Goal: Task Accomplishment & Management: Use online tool/utility

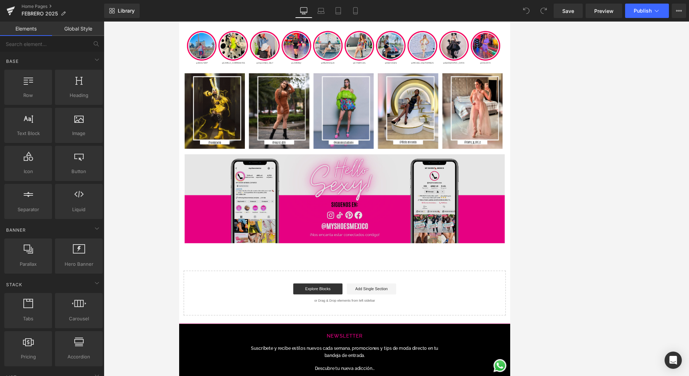
scroll to position [1499, 0]
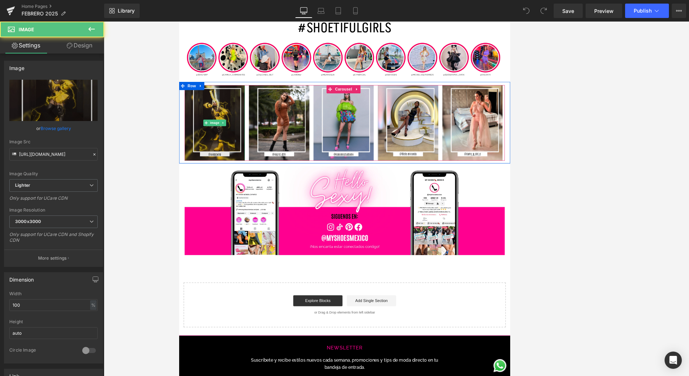
click at [231, 171] on img at bounding box center [225, 154] width 79 height 99
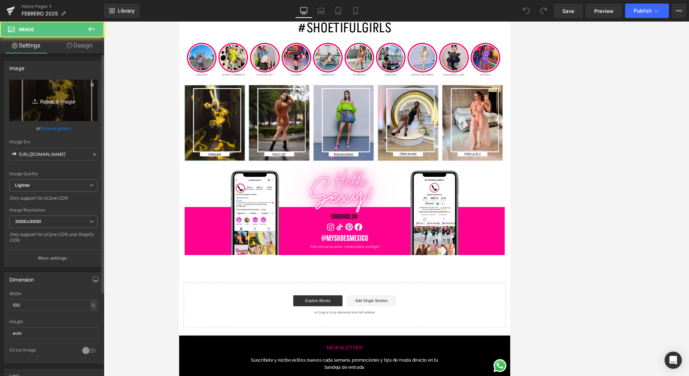
click at [93, 111] on link "Replace Image" at bounding box center [53, 100] width 88 height 41
type input "C:\fakepath\1.jpg"
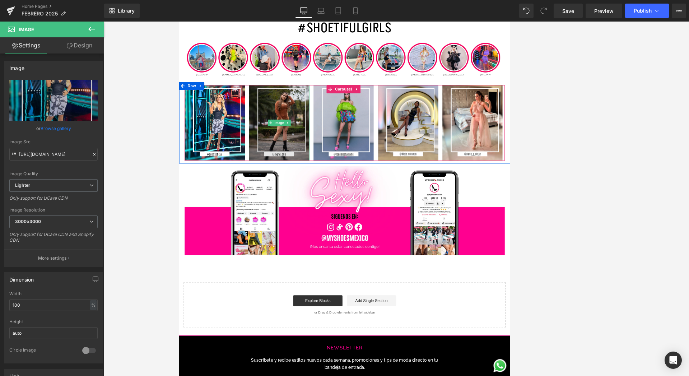
click at [327, 158] on img at bounding box center [310, 154] width 79 height 99
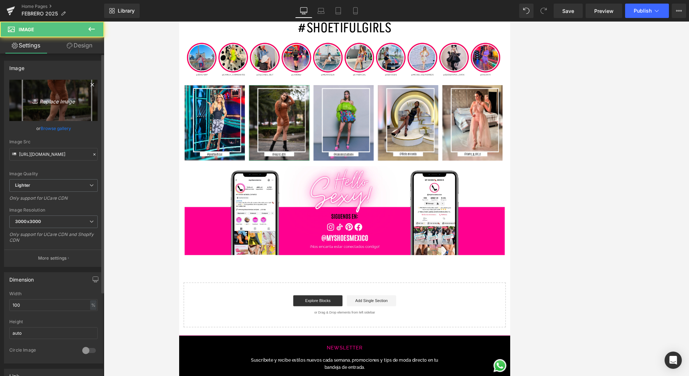
click at [71, 111] on link "Replace Image" at bounding box center [53, 100] width 88 height 41
type input "C:\fakepath\2.jpg"
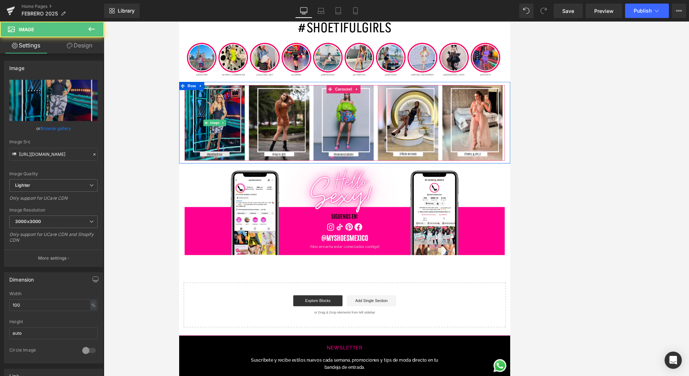
click at [232, 174] on img at bounding box center [225, 154] width 79 height 99
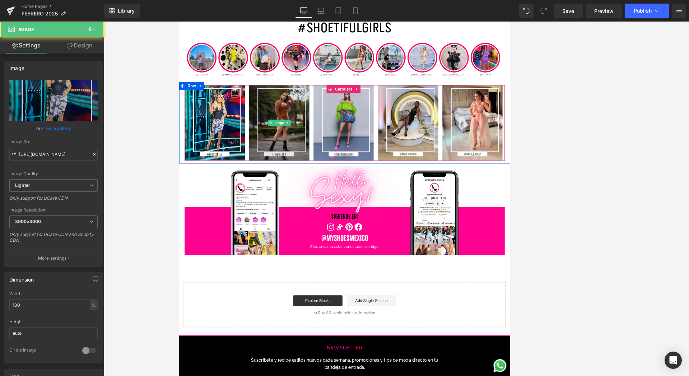
click at [322, 170] on img at bounding box center [310, 154] width 79 height 99
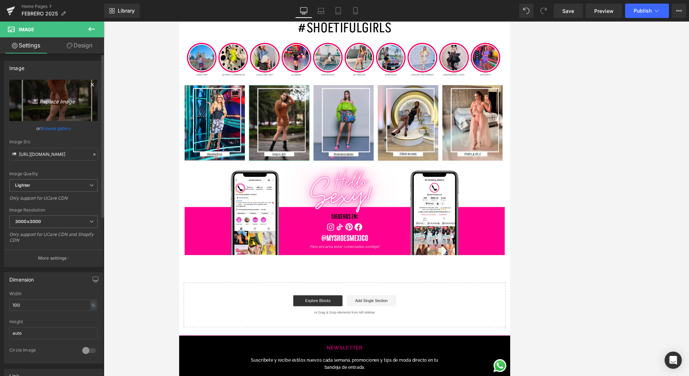
click at [50, 116] on link "Replace Image" at bounding box center [53, 100] width 88 height 41
type input "C:\fakepath\2.jpg"
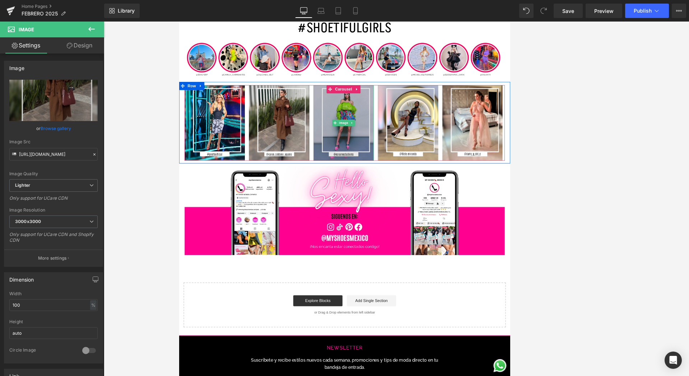
click at [403, 172] on img at bounding box center [395, 154] width 79 height 99
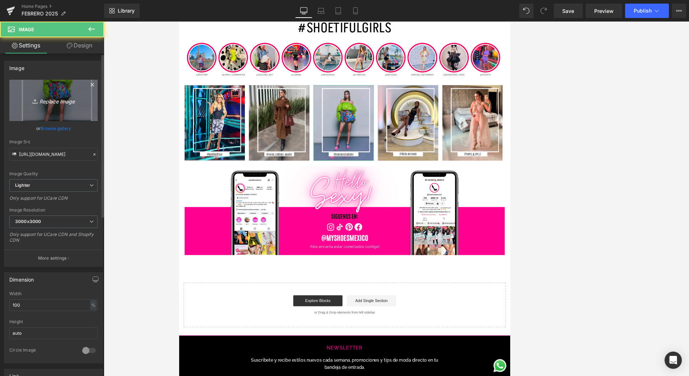
click at [75, 111] on link "Replace Image" at bounding box center [53, 100] width 88 height 41
type input "C:\fakepath\3.jpg"
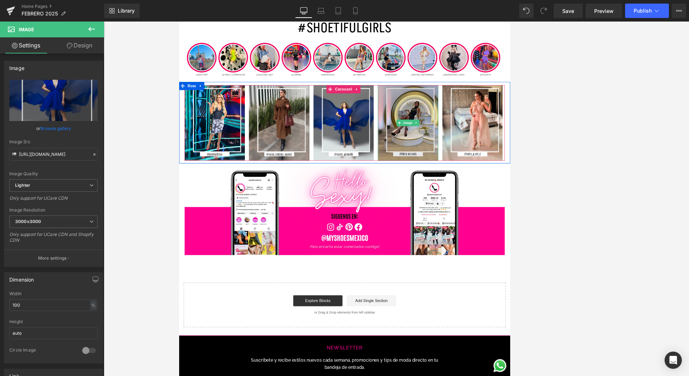
click at [424, 176] on img at bounding box center [479, 154] width 79 height 99
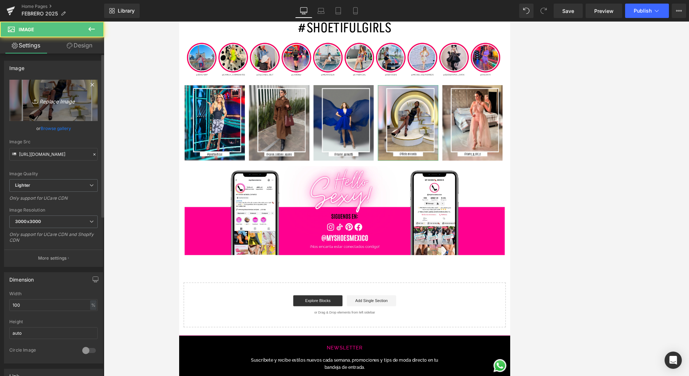
click at [62, 110] on link "Replace Image" at bounding box center [53, 100] width 88 height 41
type input "C:\fakepath\4.jpg"
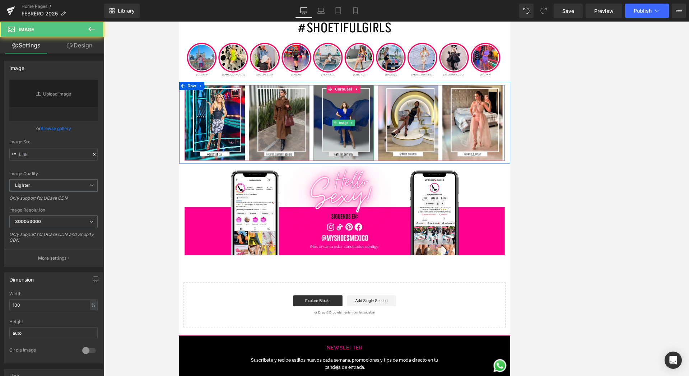
click at [416, 182] on img at bounding box center [395, 154] width 79 height 99
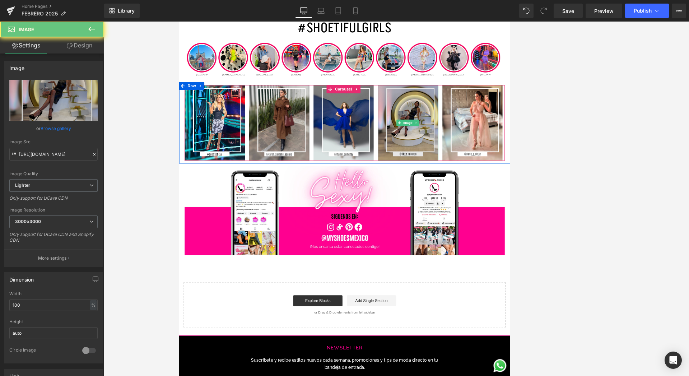
click at [424, 180] on img at bounding box center [479, 154] width 79 height 99
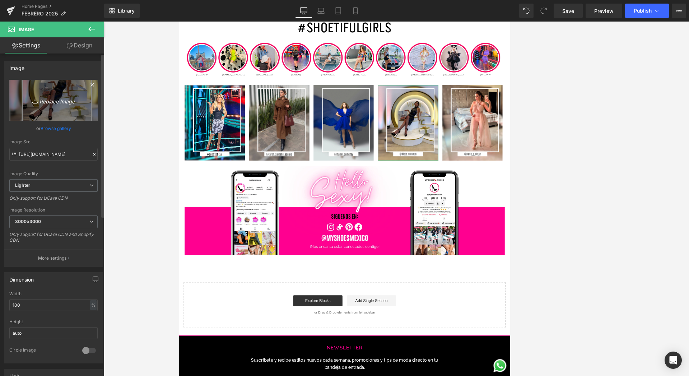
click at [64, 114] on link "Replace Image" at bounding box center [53, 100] width 88 height 41
type input "C:\fakepath\4.jpg"
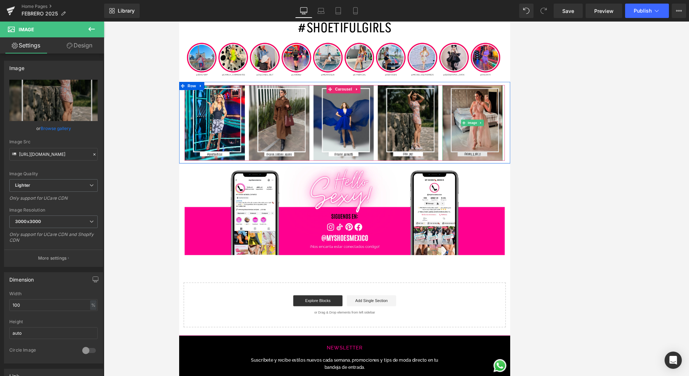
click at [424, 176] on img at bounding box center [564, 154] width 79 height 99
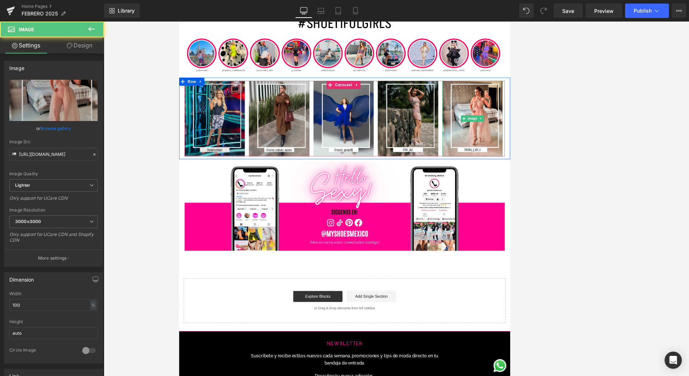
scroll to position [1503, 0]
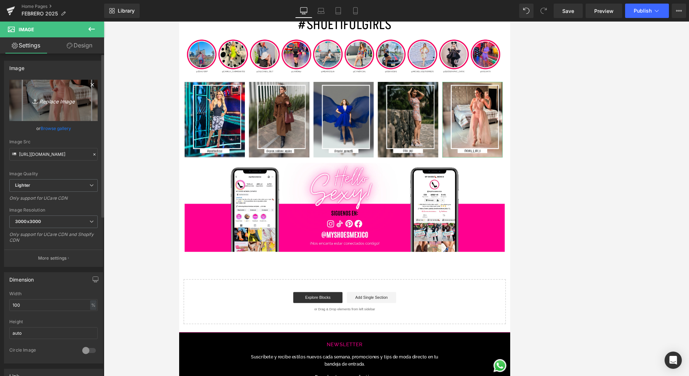
click at [25, 110] on link "Replace Image" at bounding box center [53, 100] width 88 height 41
type input "C:\fakepath\5.jpg"
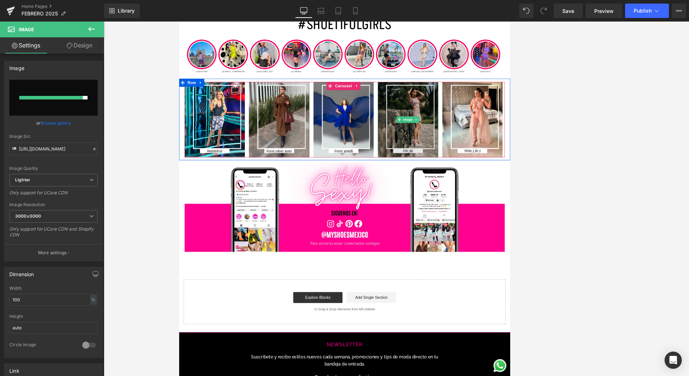
click at [424, 175] on img at bounding box center [479, 150] width 79 height 99
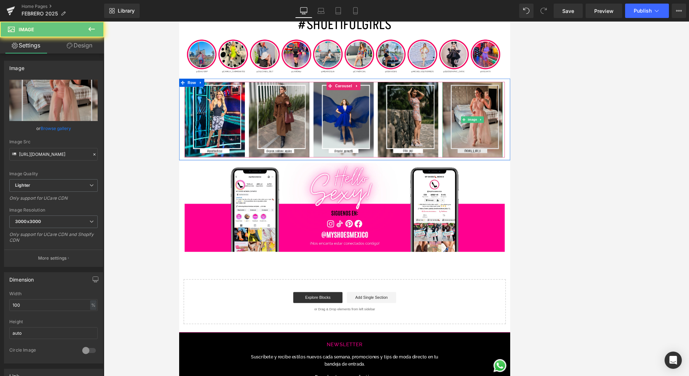
click at [424, 154] on img at bounding box center [564, 150] width 79 height 99
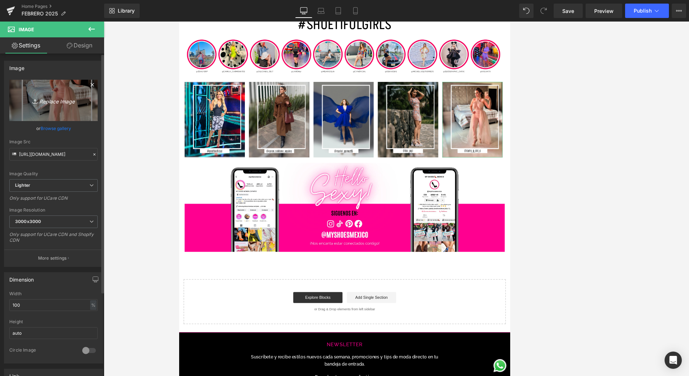
click at [57, 108] on link "Replace Image" at bounding box center [53, 100] width 88 height 41
type input "C:\fakepath\5.jpg"
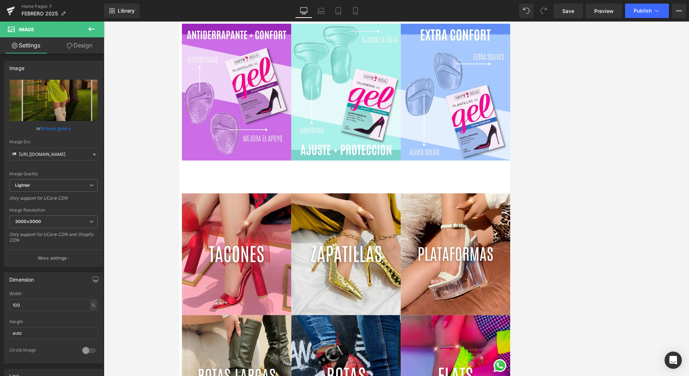
scroll to position [533, 0]
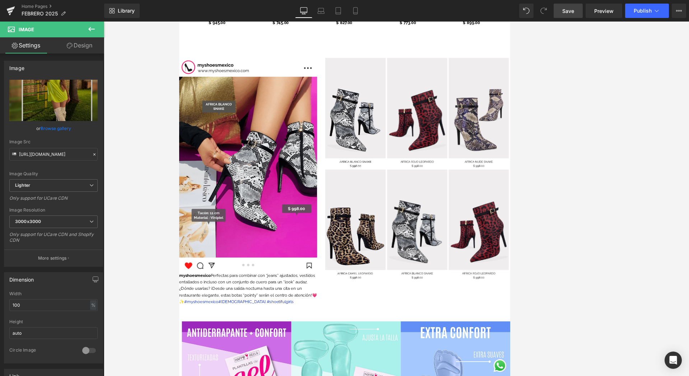
click at [424, 11] on span "Save" at bounding box center [568, 11] width 12 height 8
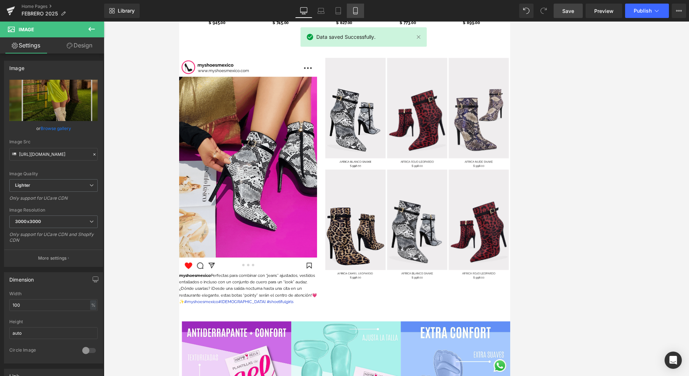
click at [354, 12] on icon at bounding box center [355, 10] width 7 height 7
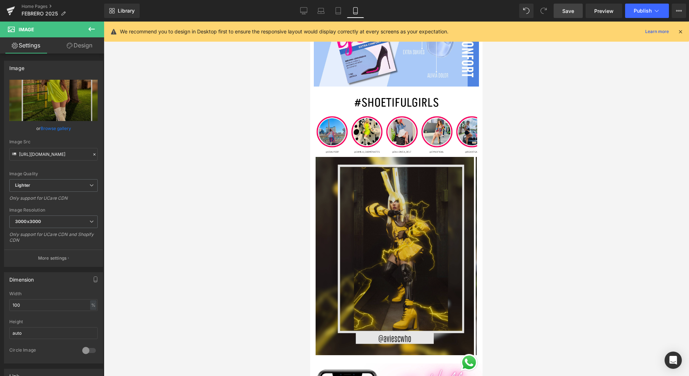
scroll to position [3402, 0]
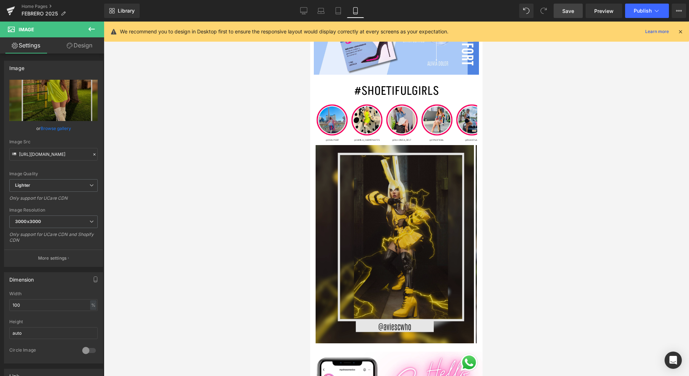
click at [406, 189] on img at bounding box center [395, 244] width 158 height 198
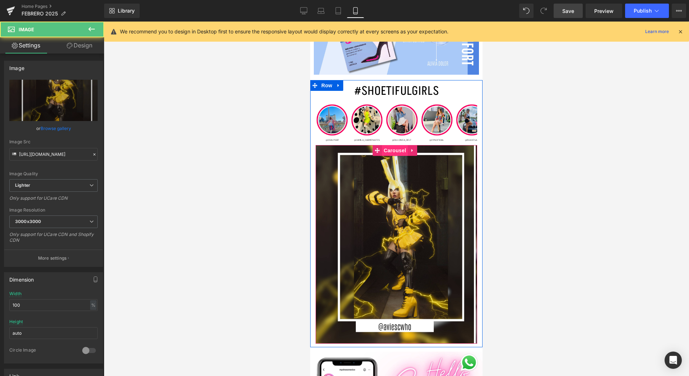
click at [394, 145] on span "Carousel" at bounding box center [395, 150] width 26 height 11
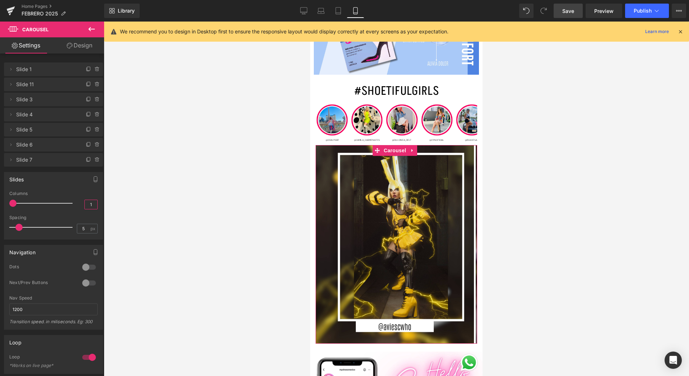
drag, startPoint x: 89, startPoint y: 203, endPoint x: 125, endPoint y: 216, distance: 38.2
click at [89, 203] on input "1" at bounding box center [91, 204] width 13 height 9
type input "7"
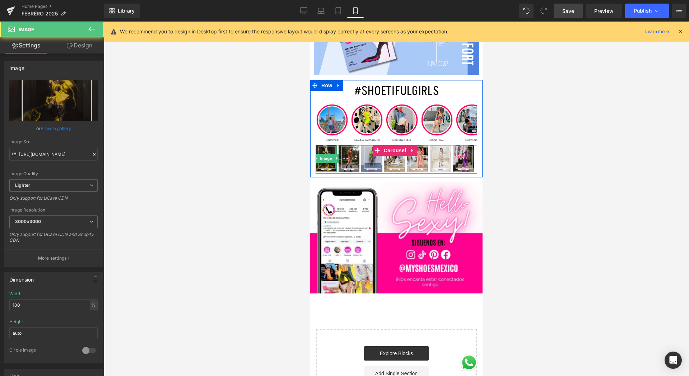
click at [329, 145] on img at bounding box center [326, 158] width 21 height 26
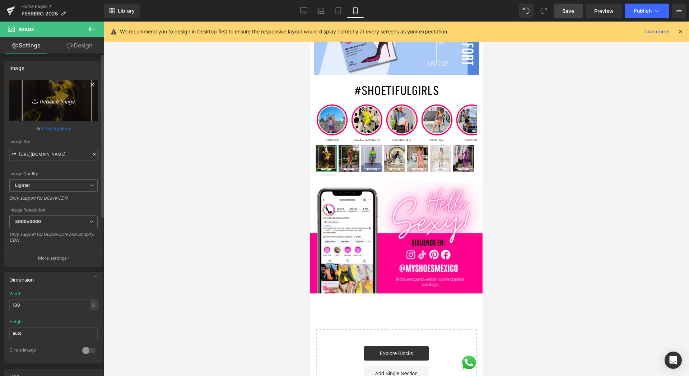
click at [66, 101] on icon "Replace Image" at bounding box center [53, 100] width 57 height 9
type input "C:\fakepath\1.jpg"
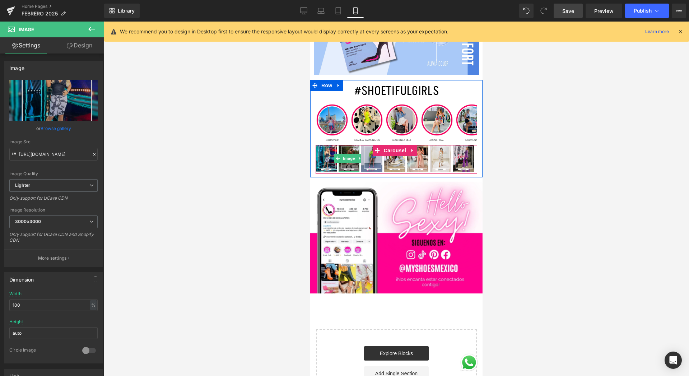
click at [353, 145] on img at bounding box center [349, 158] width 21 height 26
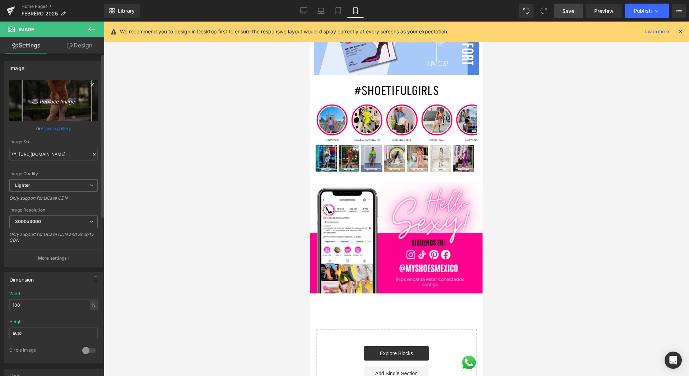
click at [63, 96] on link "Replace Image" at bounding box center [53, 100] width 88 height 41
type input "C:\fakepath\2.jpg"
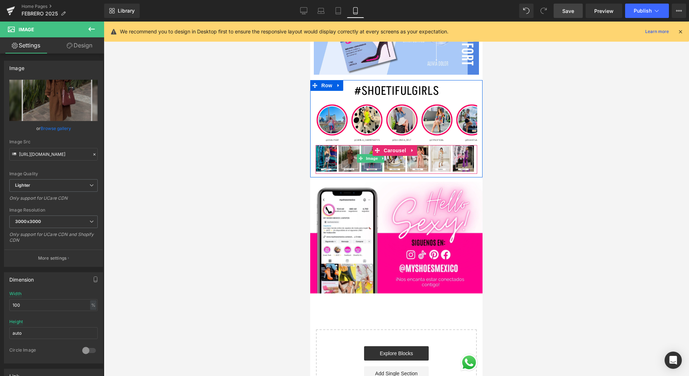
click at [372, 145] on img at bounding box center [371, 158] width 21 height 26
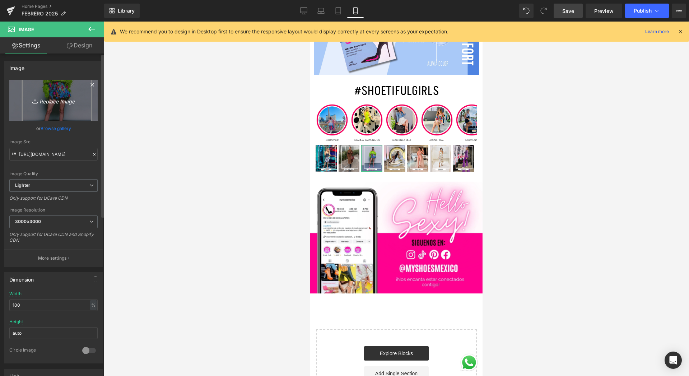
click at [54, 107] on link "Replace Image" at bounding box center [53, 100] width 88 height 41
type input "C:\fakepath\3.jpg"
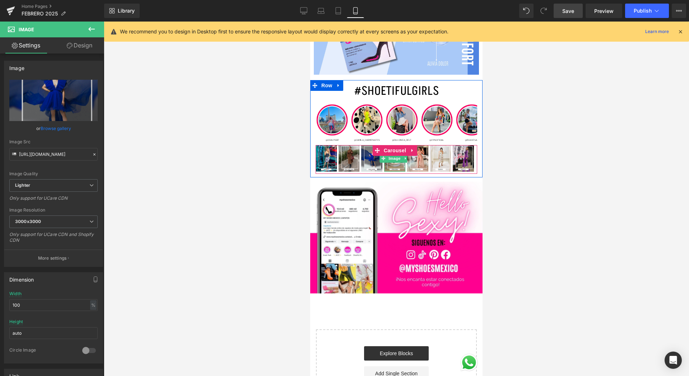
click at [399, 145] on img at bounding box center [394, 158] width 21 height 26
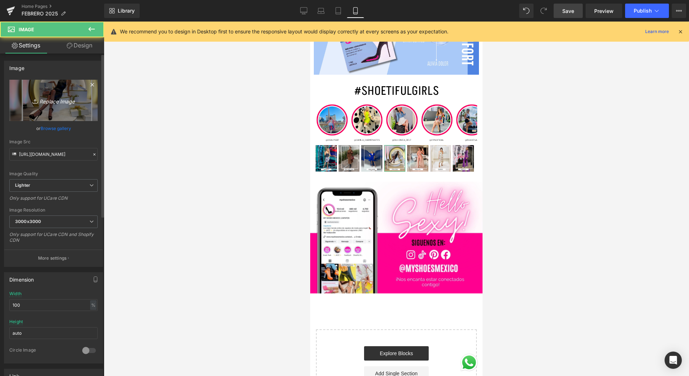
click at [54, 99] on icon "Replace Image" at bounding box center [53, 100] width 57 height 9
type input "C:\fakepath\4.jpg"
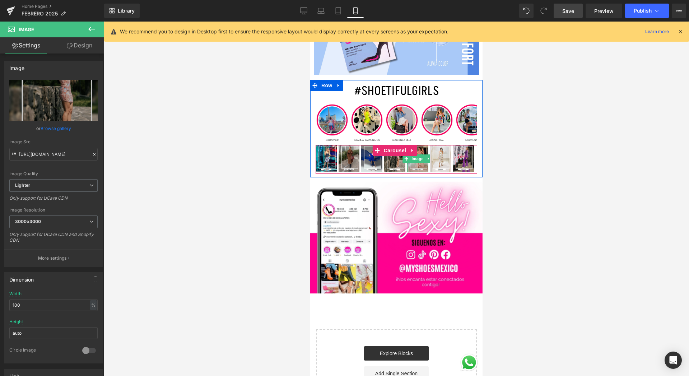
click at [424, 145] on img at bounding box center [417, 158] width 21 height 27
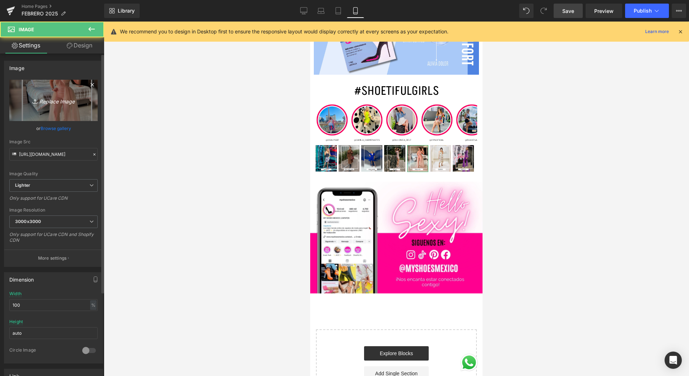
click at [79, 111] on link "Replace Image" at bounding box center [53, 100] width 88 height 41
type input "C:\fakepath\5.jpg"
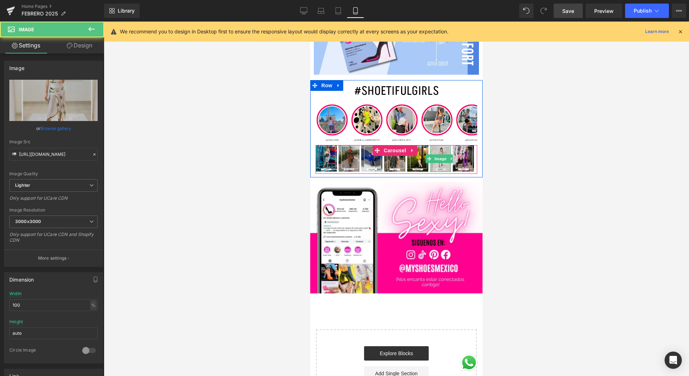
click at [424, 145] on img at bounding box center [440, 158] width 21 height 27
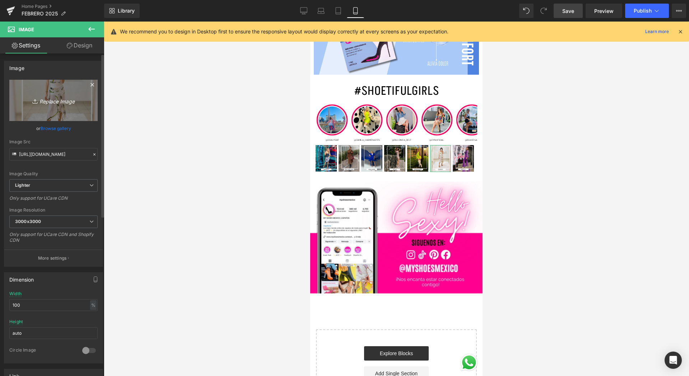
click at [55, 97] on icon "Replace Image" at bounding box center [53, 100] width 57 height 9
type input "C:\fakepath\6.jpg"
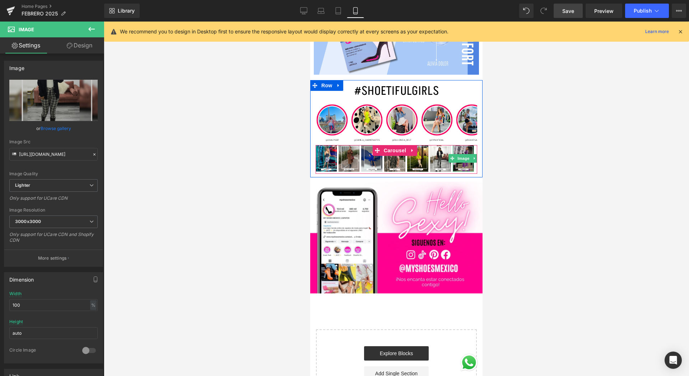
click at [424, 145] on img at bounding box center [463, 158] width 21 height 26
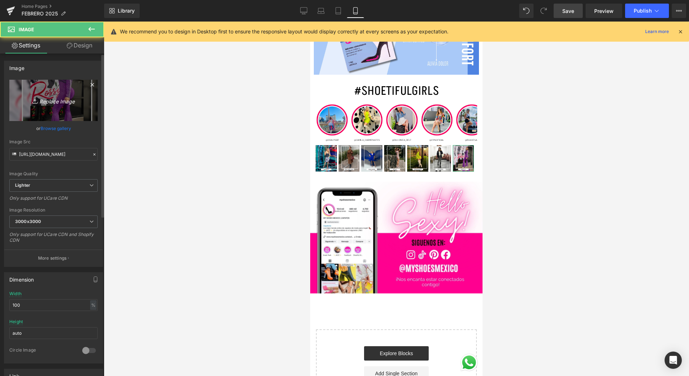
click at [58, 109] on link "Replace Image" at bounding box center [53, 100] width 88 height 41
type input "C:\fakepath\7.jpg"
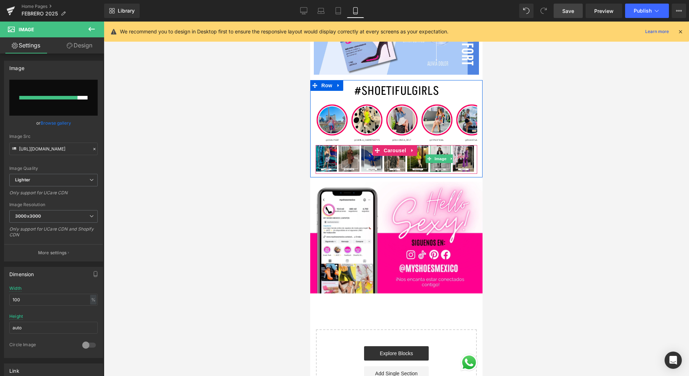
click at [424, 145] on img at bounding box center [440, 158] width 21 height 27
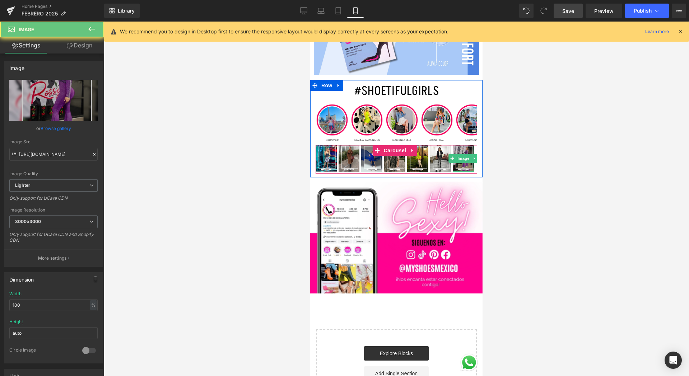
click at [424, 145] on img at bounding box center [463, 158] width 21 height 26
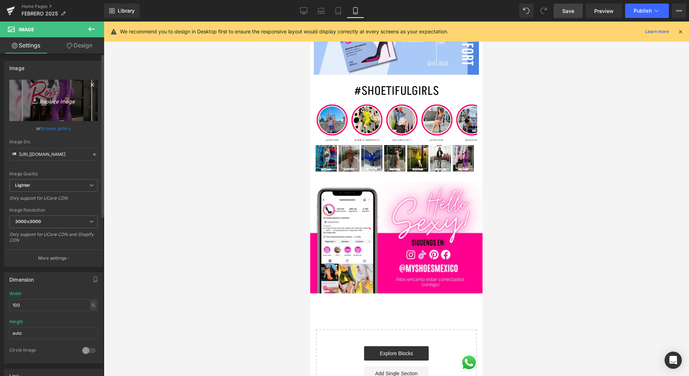
click at [45, 94] on link "Replace Image" at bounding box center [53, 100] width 88 height 41
type input "C:\fakepath\7.jpg"
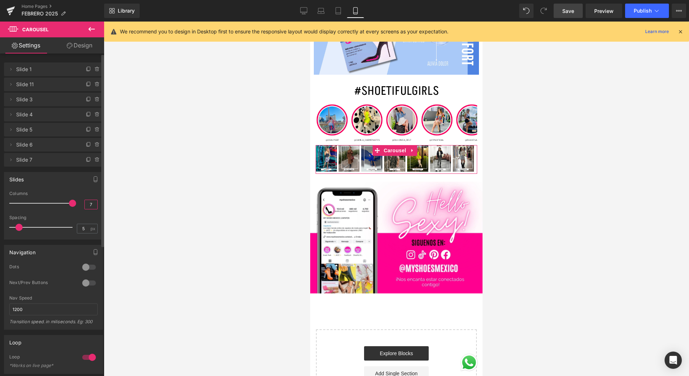
click at [91, 206] on input "7" at bounding box center [91, 204] width 13 height 9
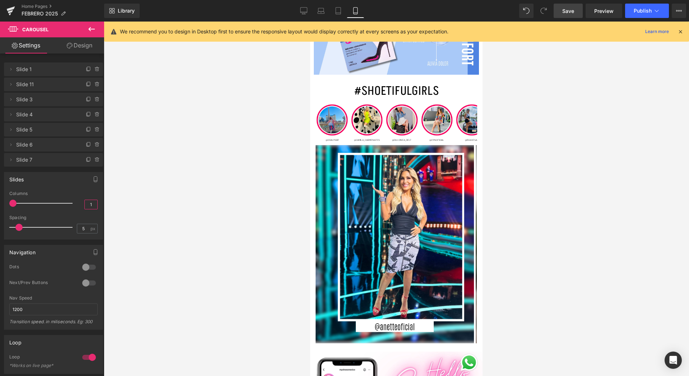
type input "1"
click at [424, 10] on span "Save" at bounding box center [568, 11] width 12 height 8
